Goal: Task Accomplishment & Management: Complete application form

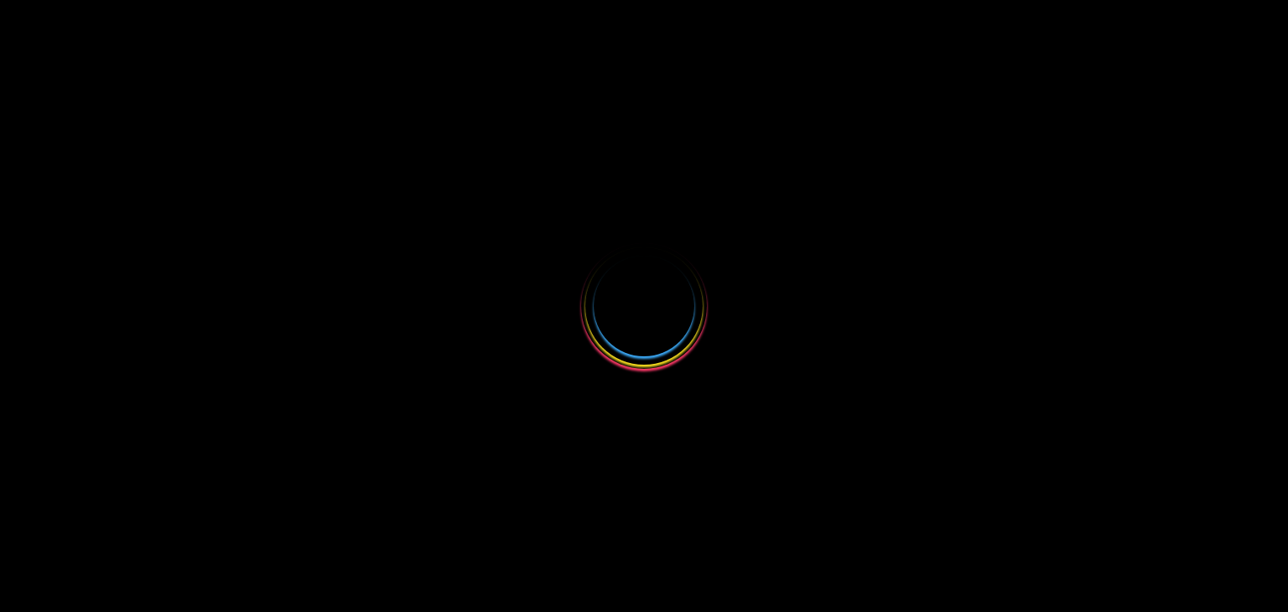
select select
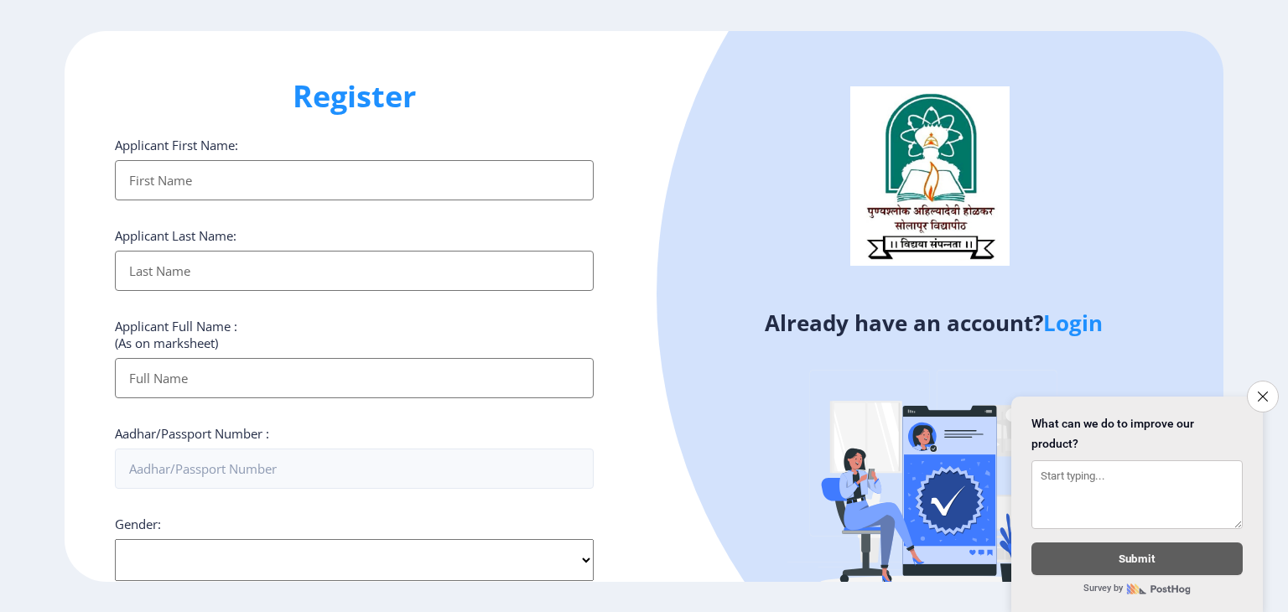
scroll to position [434, 0]
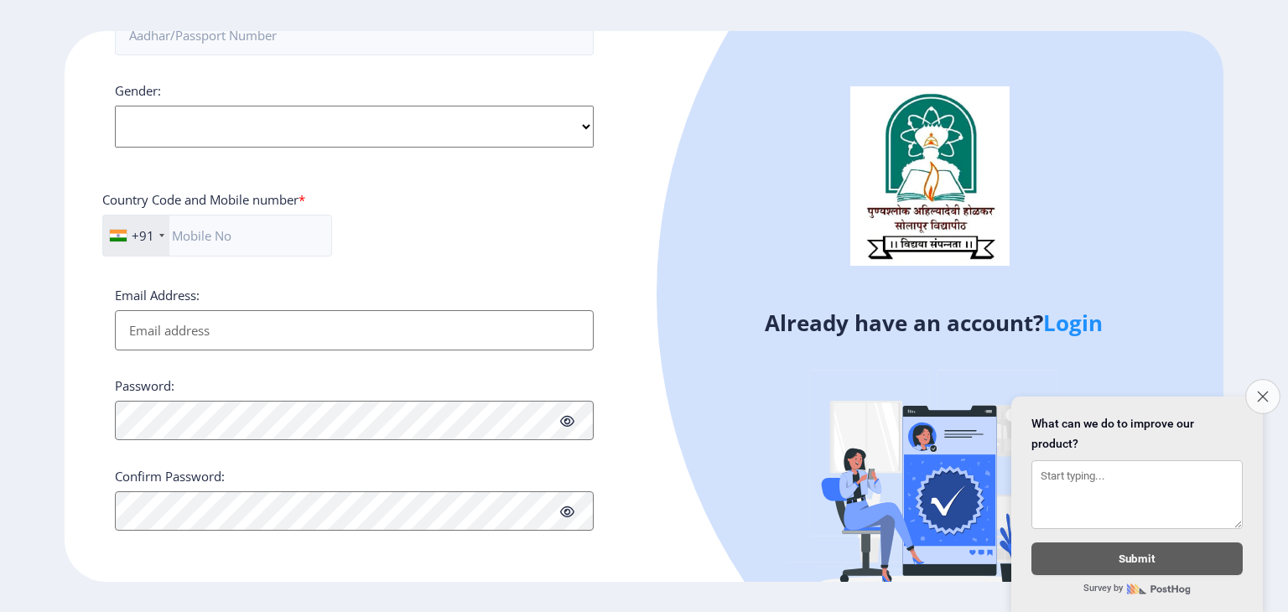
click at [1258, 391] on icon "Close survey" at bounding box center [1262, 396] width 11 height 11
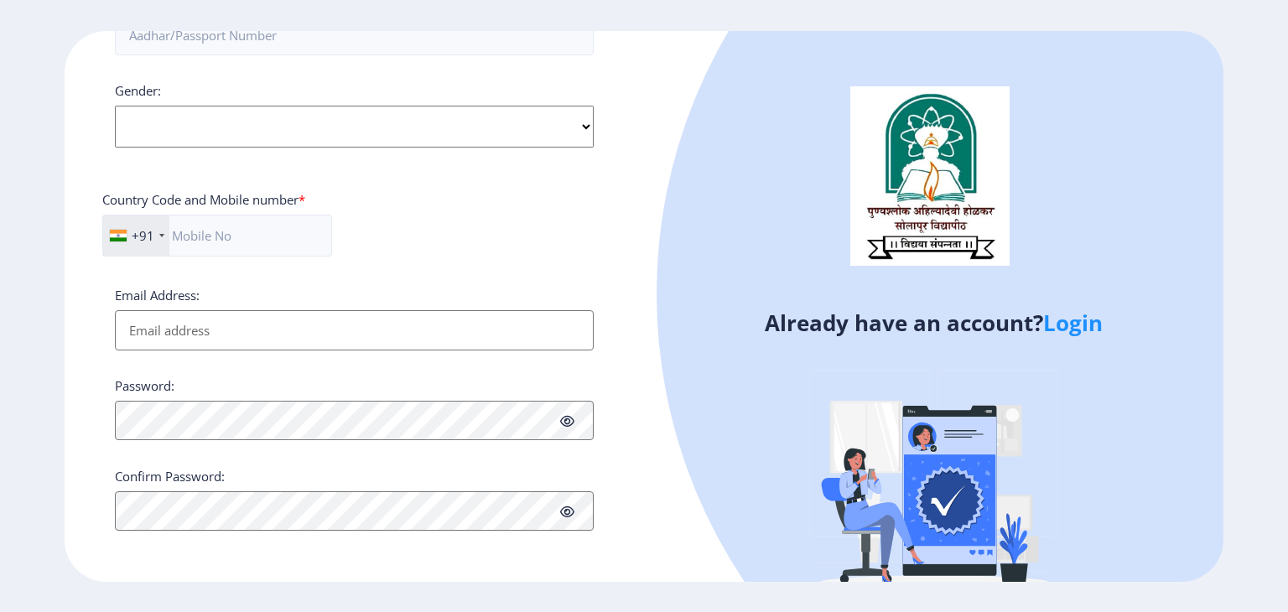
click at [1084, 336] on link "Login" at bounding box center [1074, 323] width 60 height 30
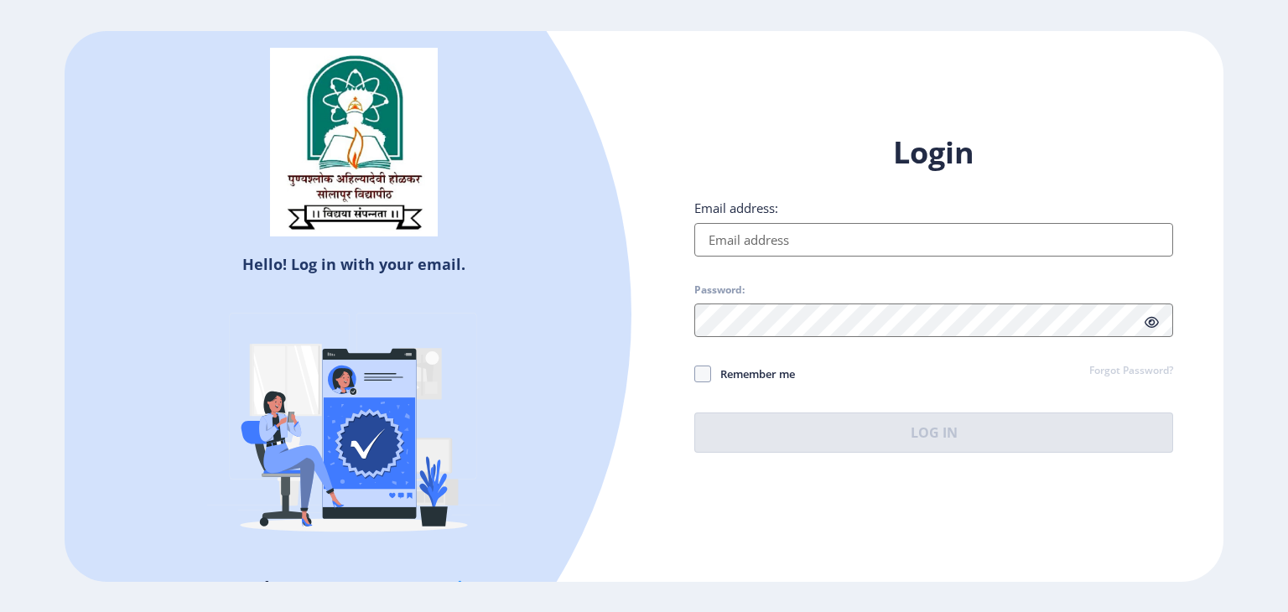
click at [823, 216] on div "Email address:" at bounding box center [934, 228] width 479 height 57
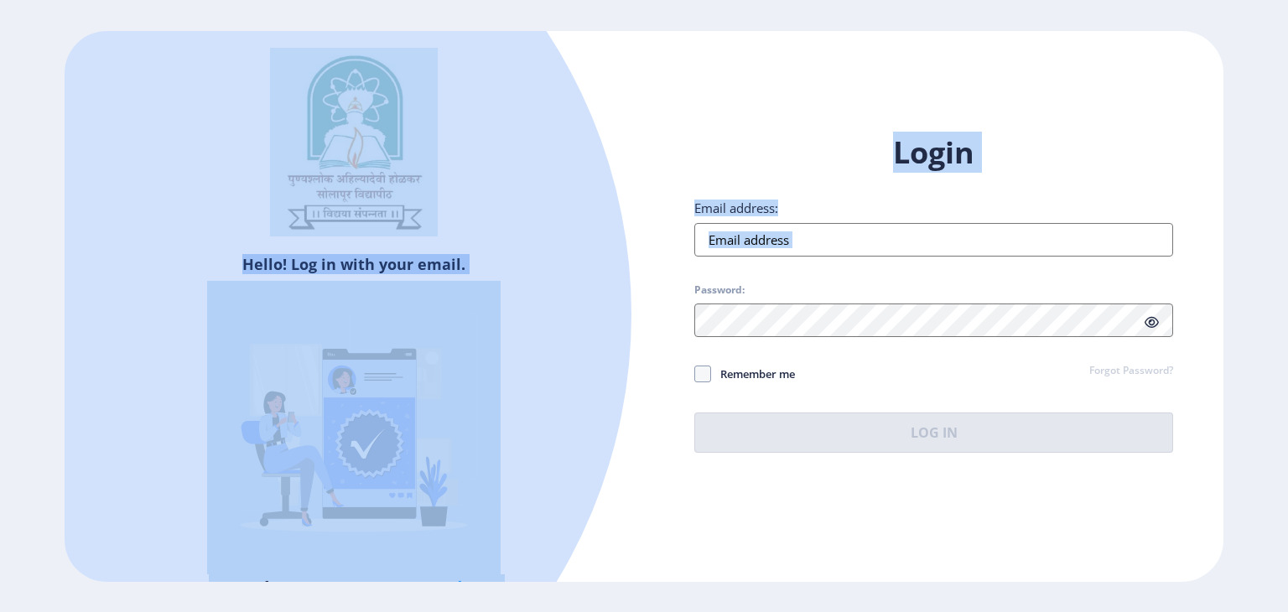
drag, startPoint x: 823, startPoint y: 216, endPoint x: 483, endPoint y: 28, distance: 388.2
click at [483, 28] on div "Hello! Log in with your email. Don't have an account? Register Login Email addr…" at bounding box center [644, 306] width 1288 height 612
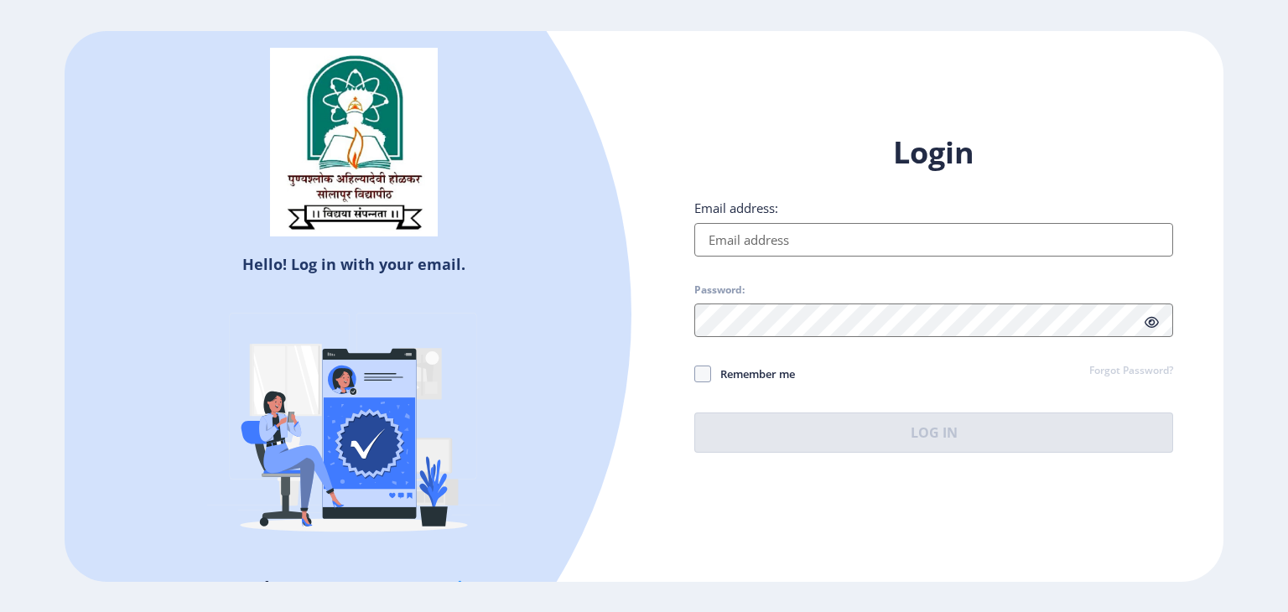
drag, startPoint x: 483, startPoint y: 28, endPoint x: 312, endPoint y: 186, distance: 233.3
click at [312, 186] on div "Hello! Log in with your email. Don't have an account? Register Login Email addr…" at bounding box center [644, 306] width 1288 height 612
click at [563, 191] on div at bounding box center [116, 315] width 1031 height 1031
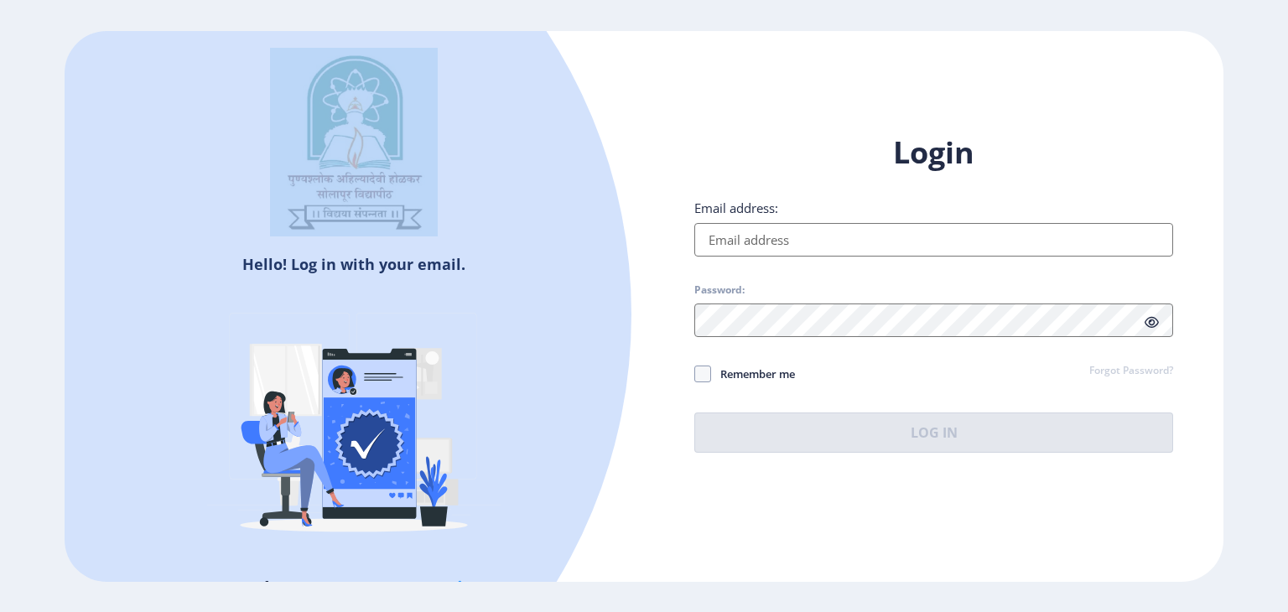
click at [563, 191] on div at bounding box center [116, 315] width 1031 height 1031
